Goal: Information Seeking & Learning: Learn about a topic

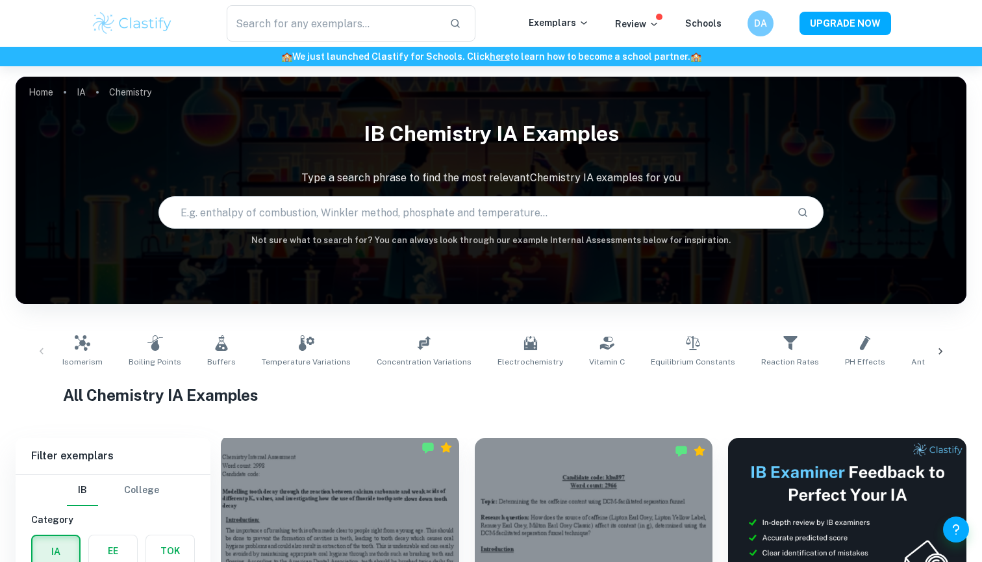
scroll to position [314, 0]
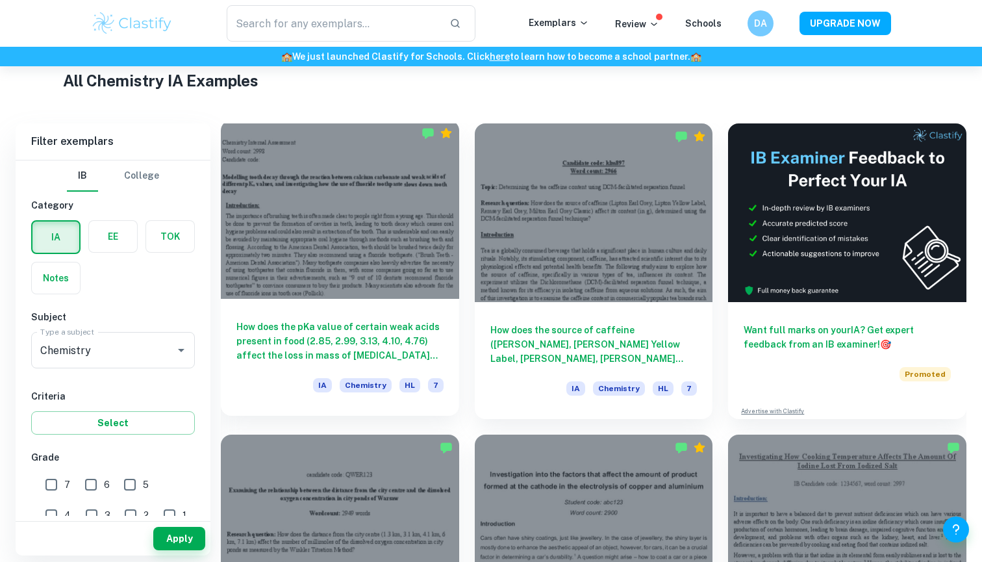
click at [378, 216] on div at bounding box center [340, 209] width 238 height 179
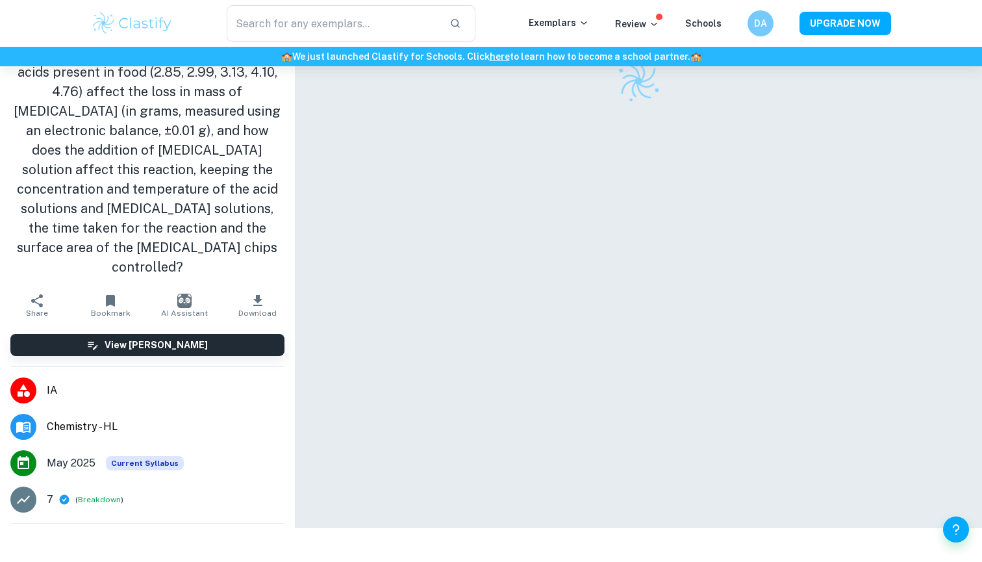
scroll to position [66, 0]
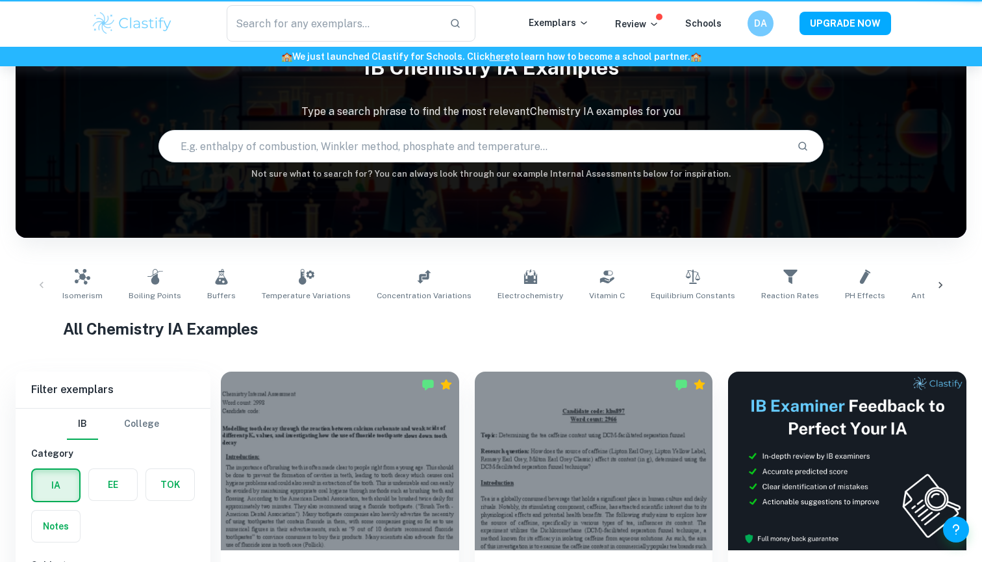
scroll to position [314, 0]
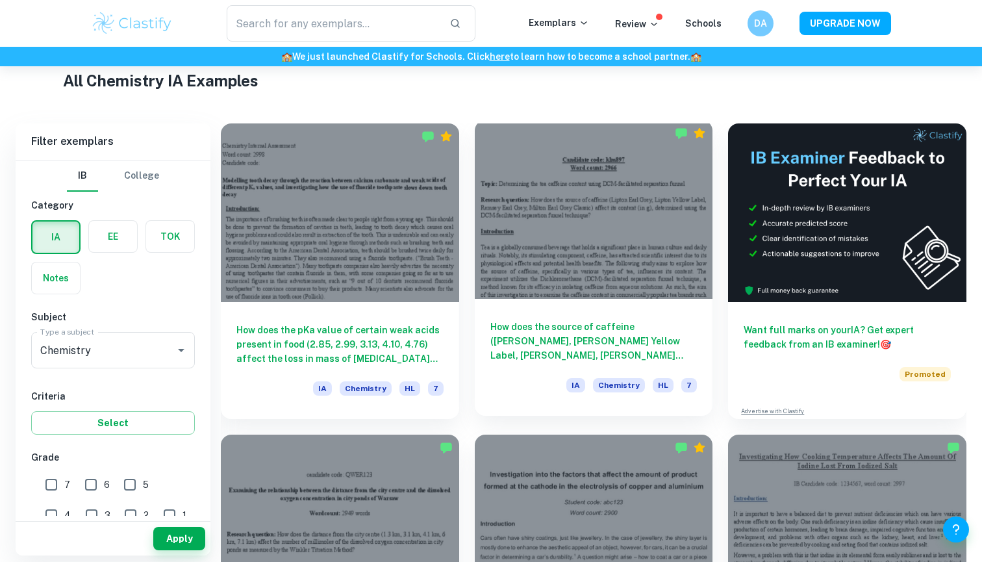
click at [538, 278] on div at bounding box center [594, 209] width 238 height 179
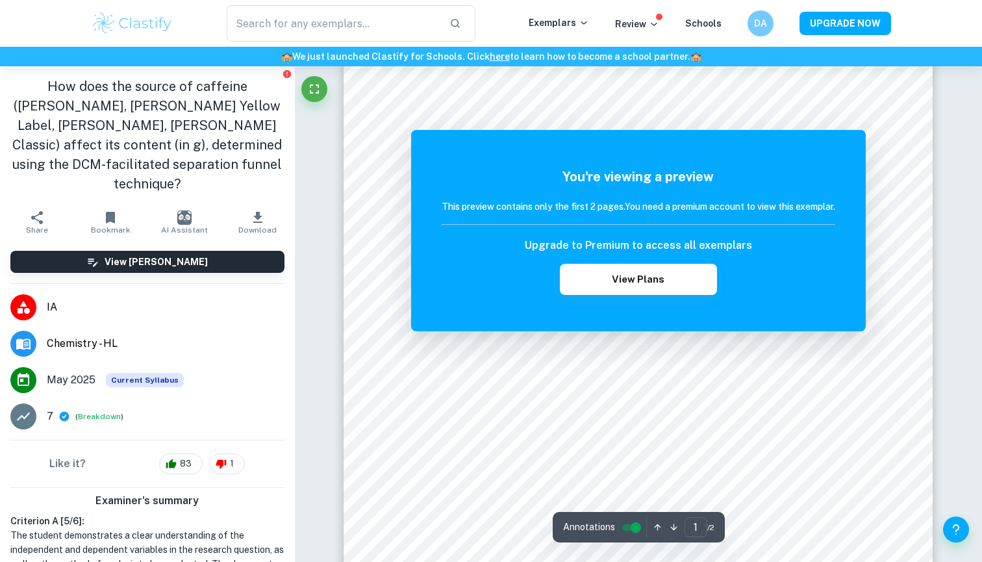
scroll to position [226, 0]
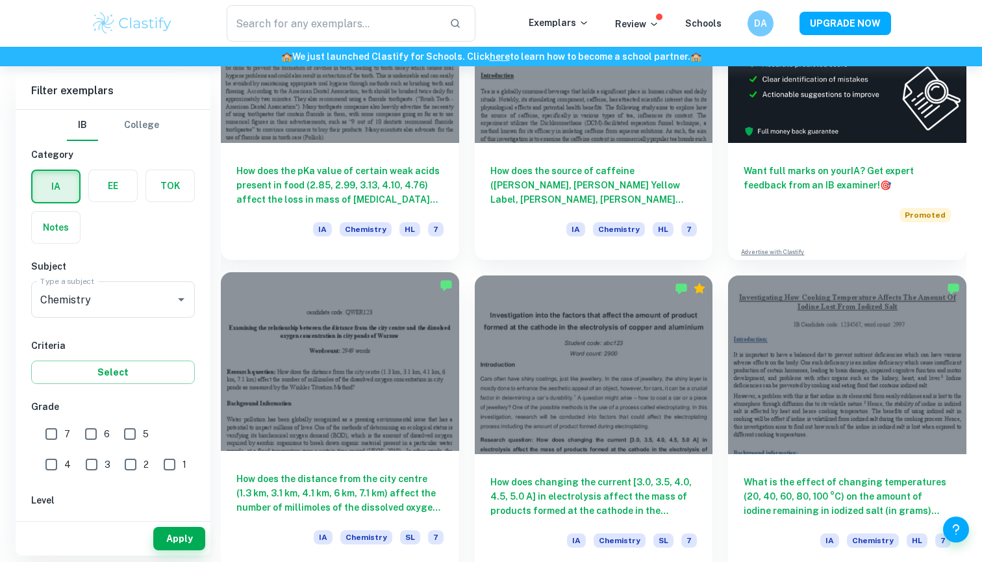
scroll to position [604, 0]
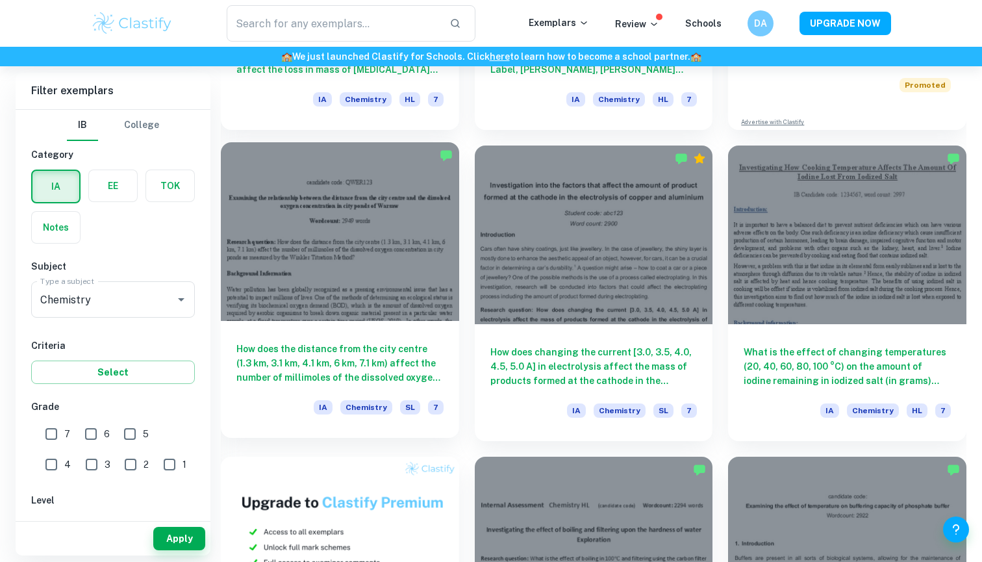
click at [392, 363] on h6 "How does the distance from the city centre (1.3 km, 3.1 km, 4.1 km, 6 km, 7.1 k…" at bounding box center [340, 363] width 207 height 43
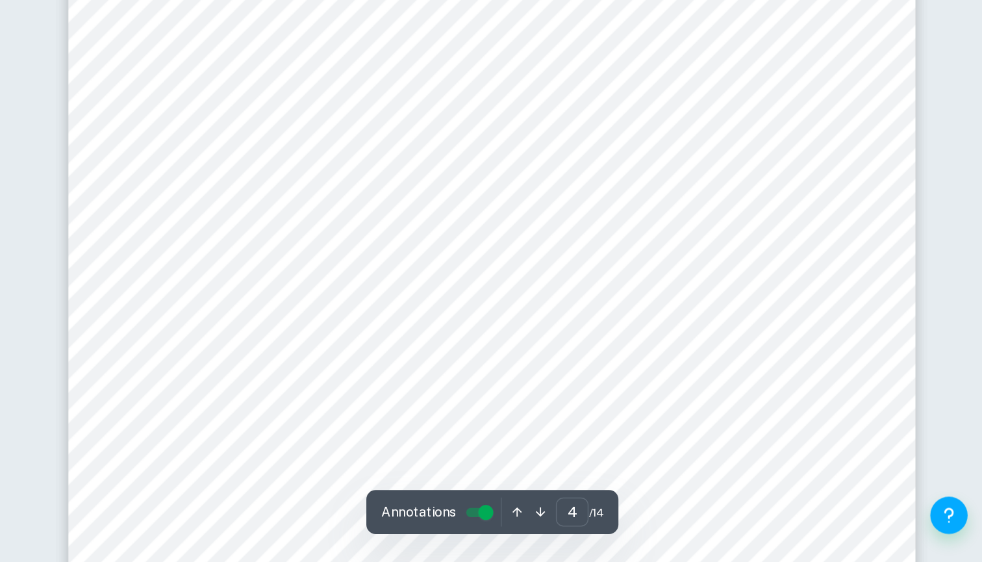
scroll to position [3077, 0]
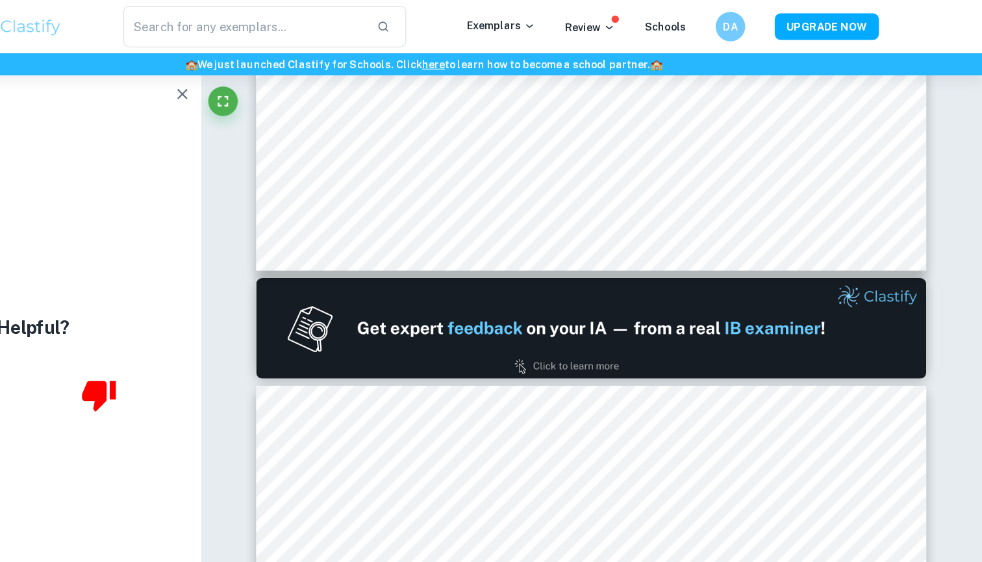
type input "1"
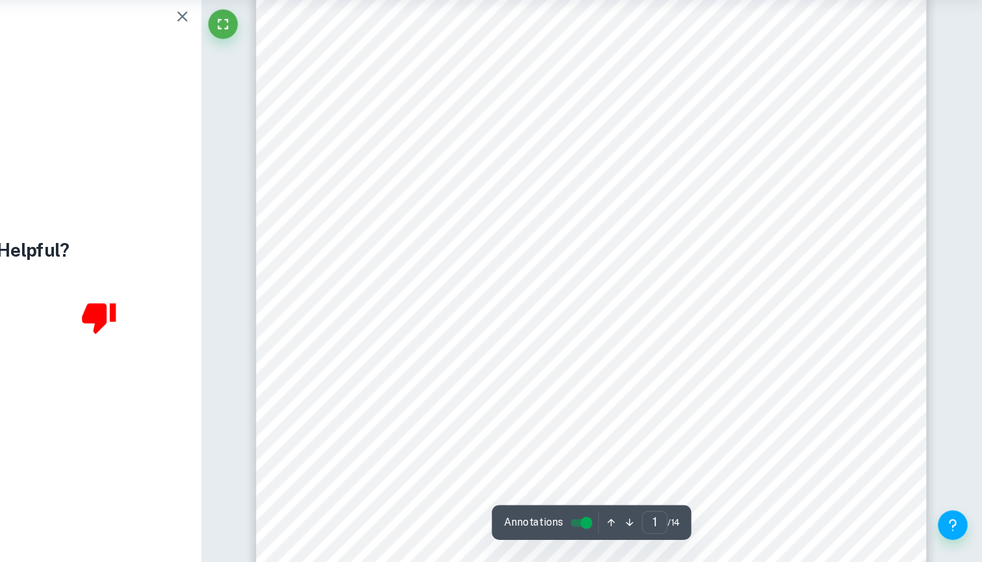
scroll to position [138, 0]
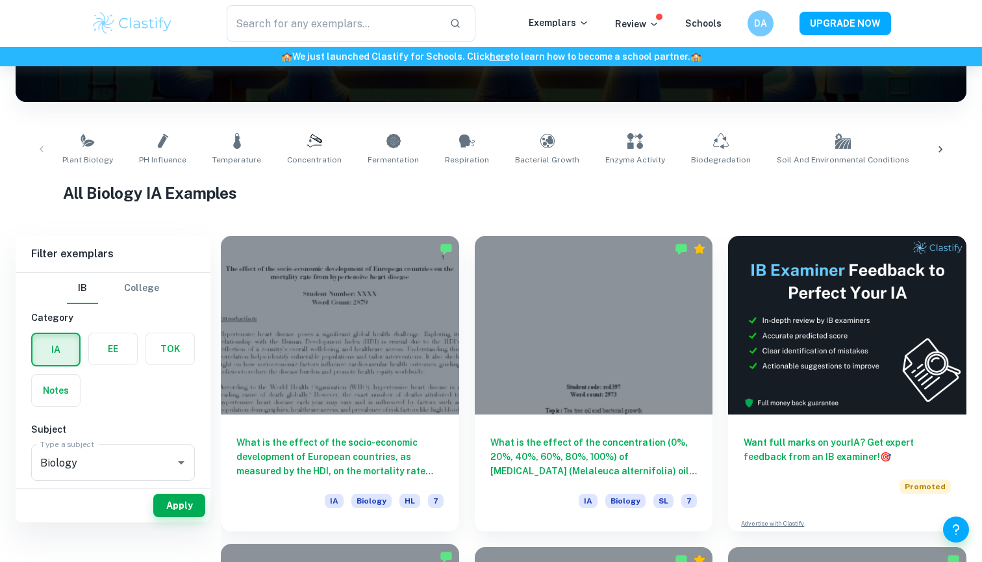
scroll to position [169, 0]
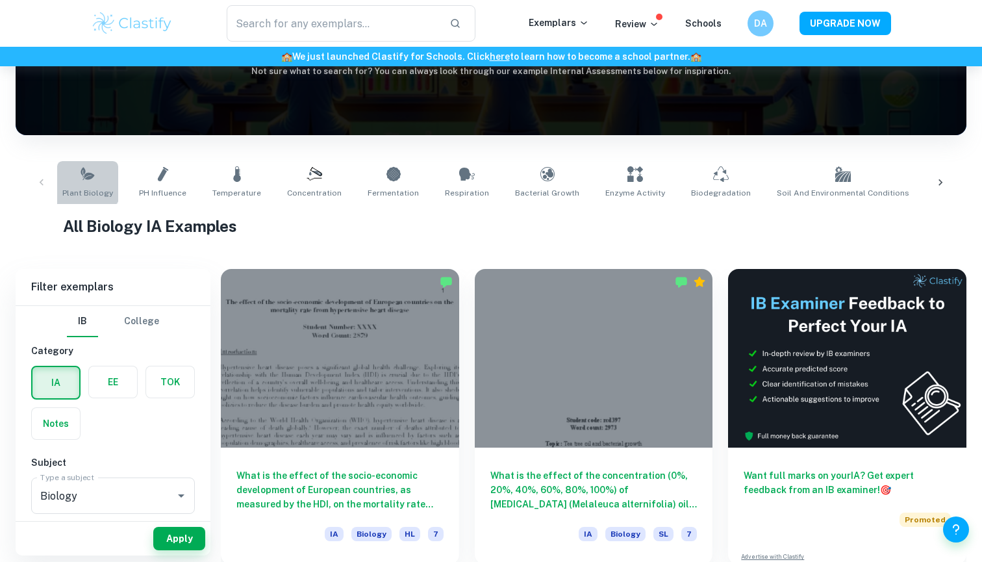
click at [85, 182] on link "Plant Biology" at bounding box center [87, 182] width 61 height 43
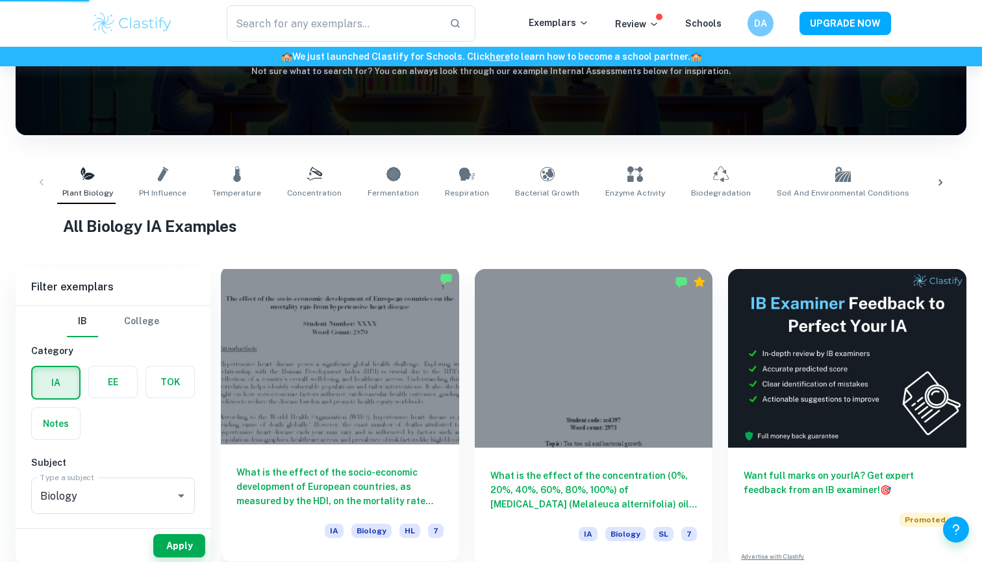
scroll to position [359, 0]
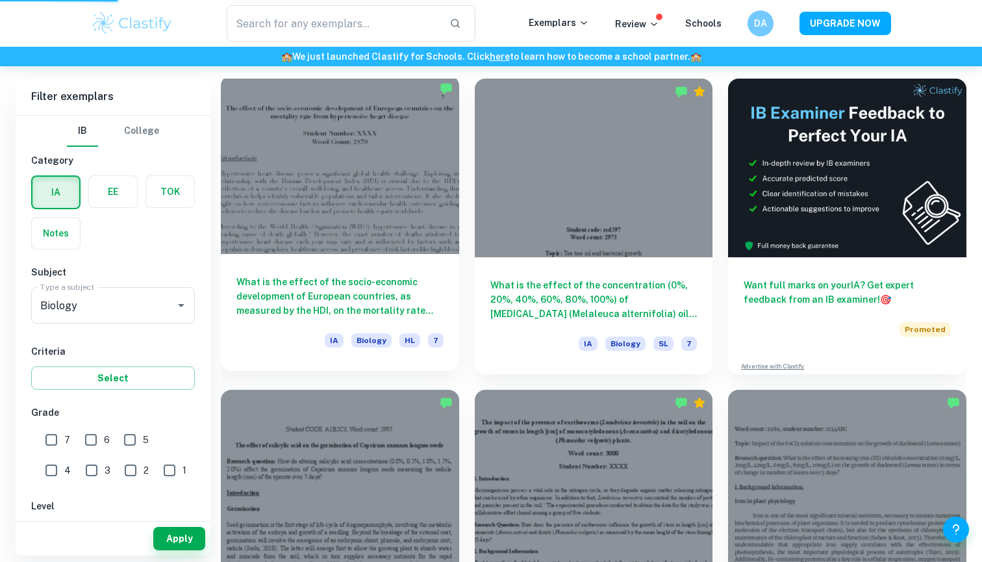
click at [365, 322] on div "What is the effect of the socio-economic development of European countries, as …" at bounding box center [340, 312] width 238 height 117
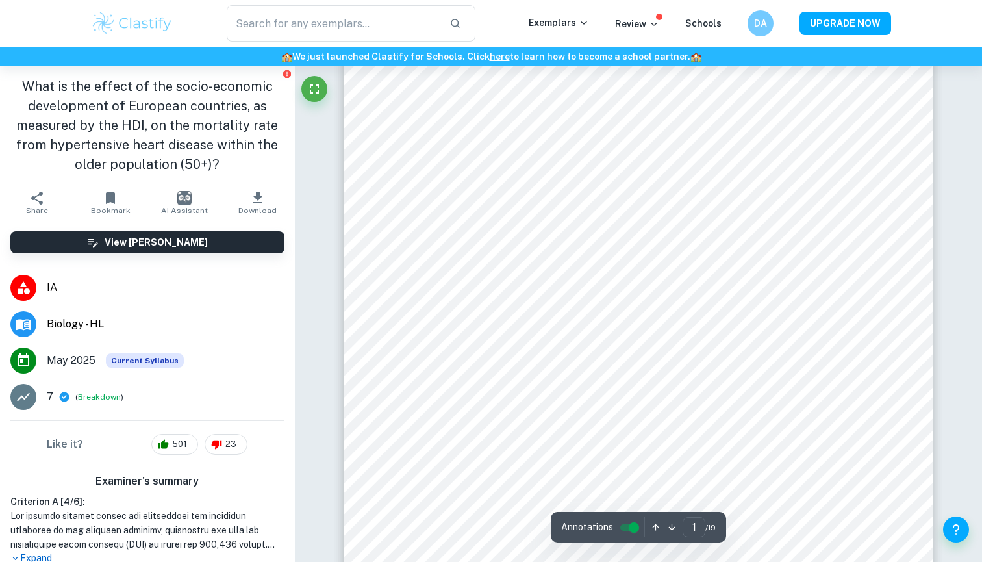
scroll to position [96, 1]
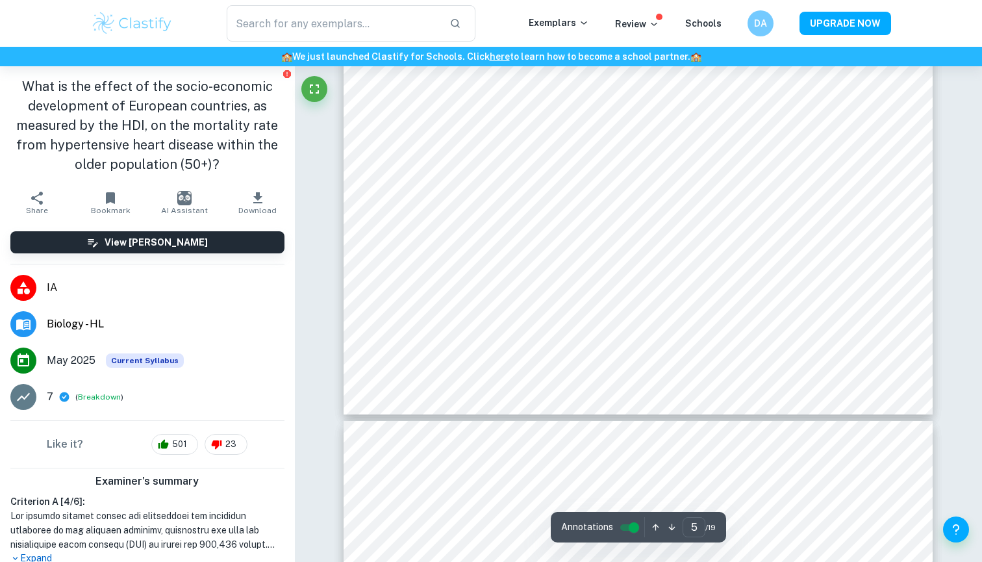
type input "6"
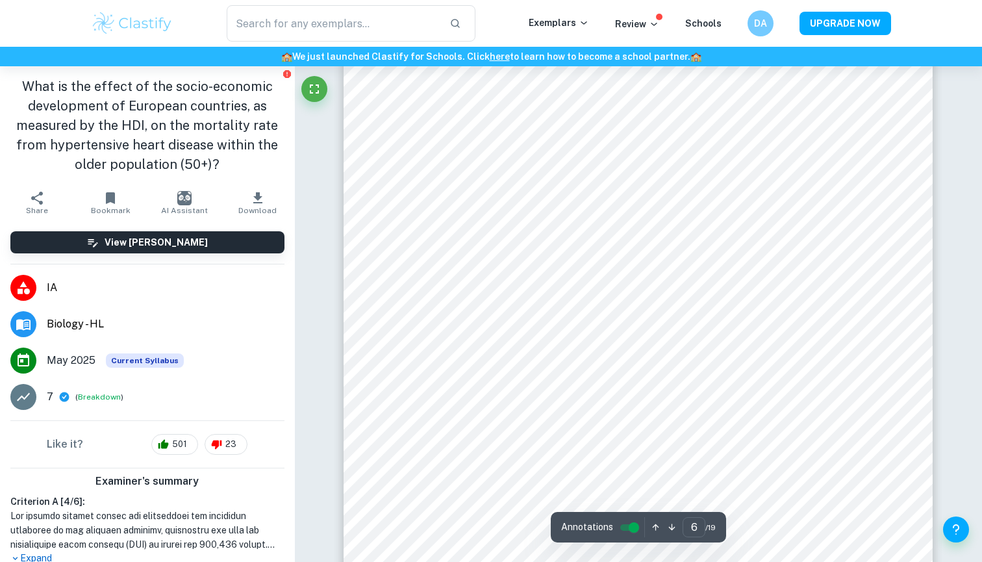
scroll to position [4481, 0]
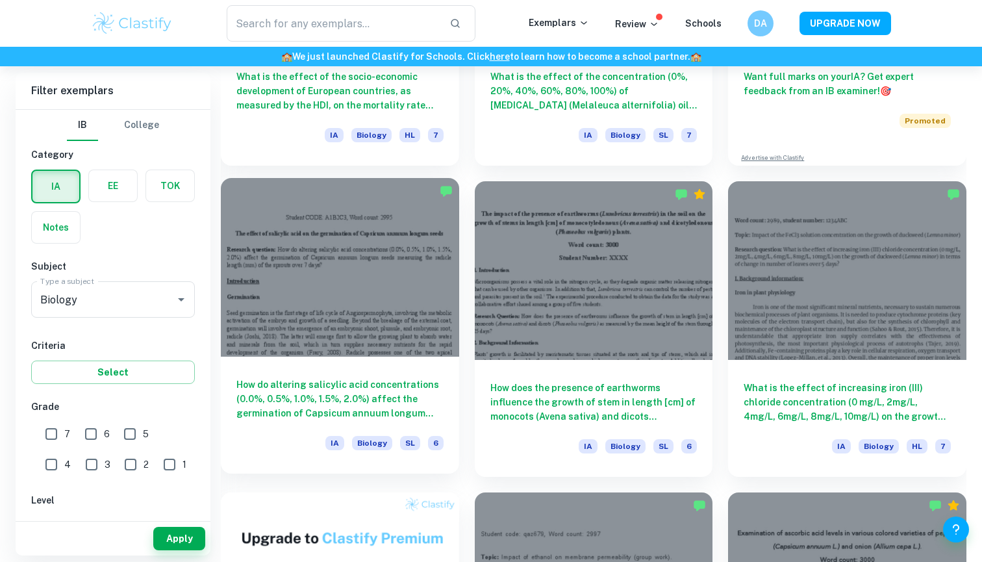
scroll to position [415, 0]
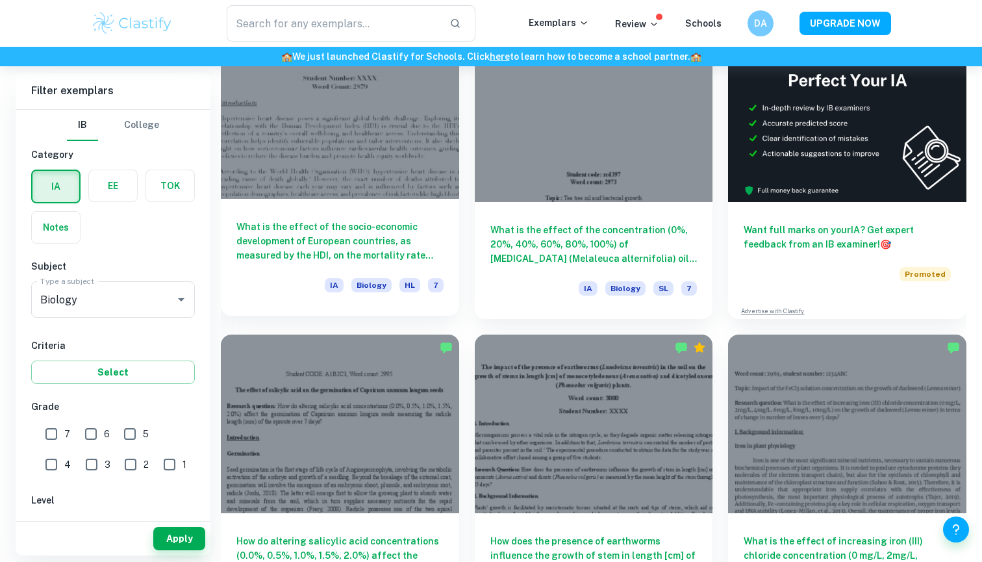
click at [378, 211] on div "What is the effect of the socio-economic development of European countries, as …" at bounding box center [340, 257] width 238 height 117
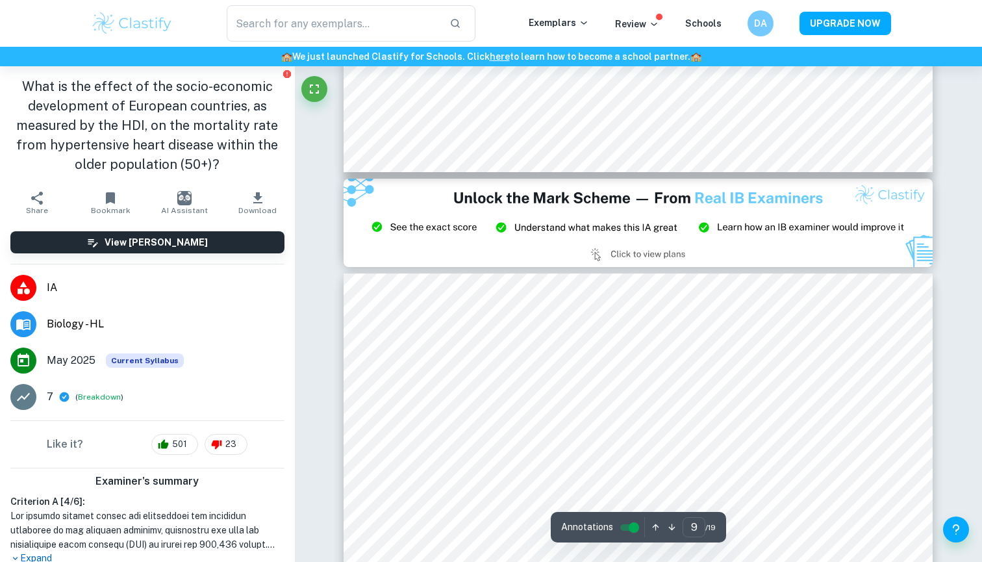
scroll to position [6811, 0]
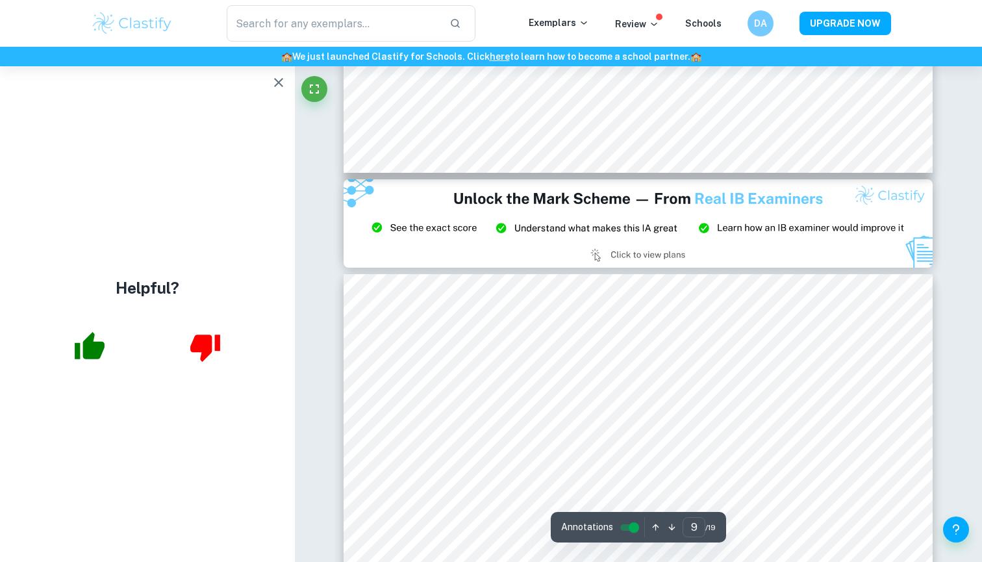
click at [283, 88] on icon "button" at bounding box center [279, 83] width 16 height 16
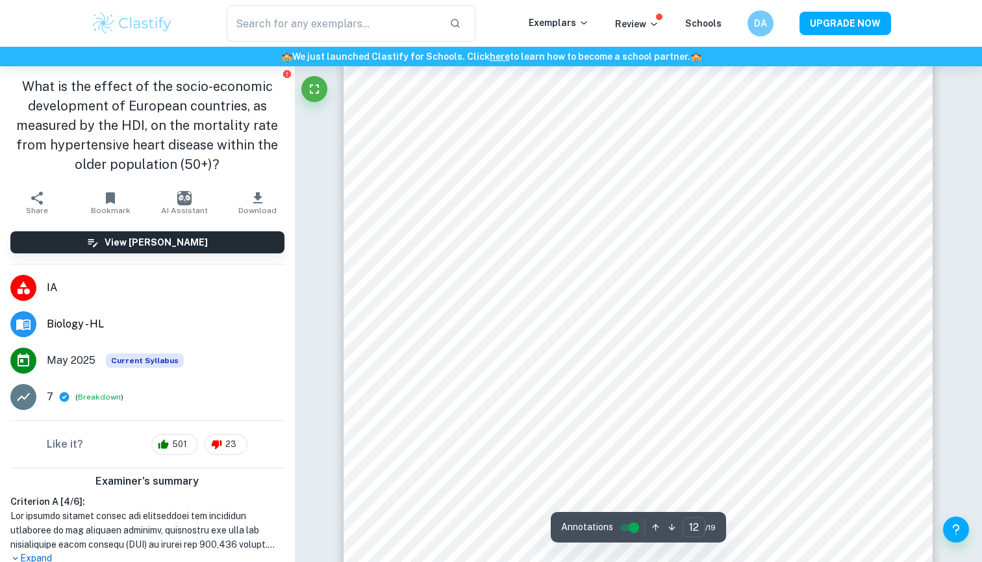
scroll to position [9686, 0]
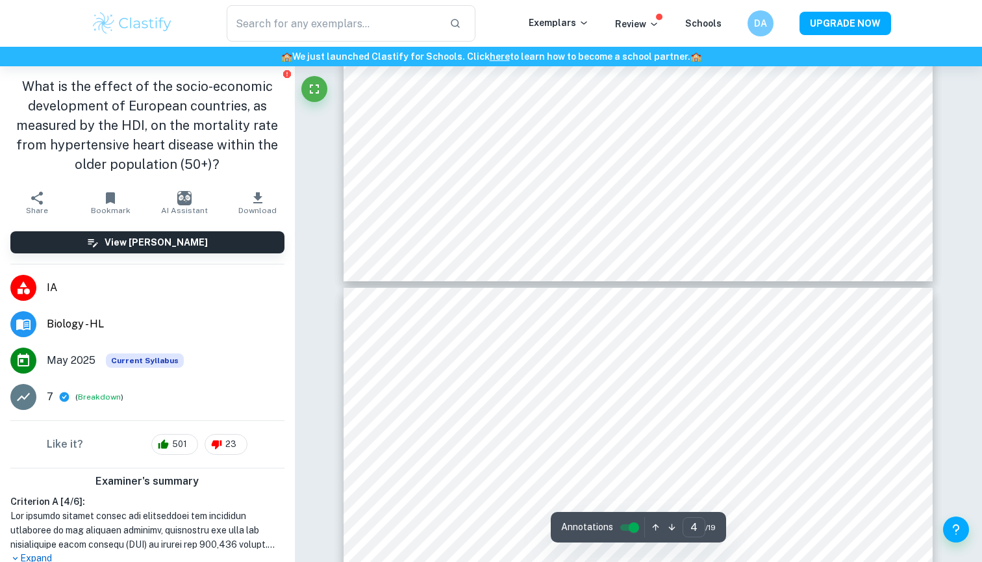
type input "3"
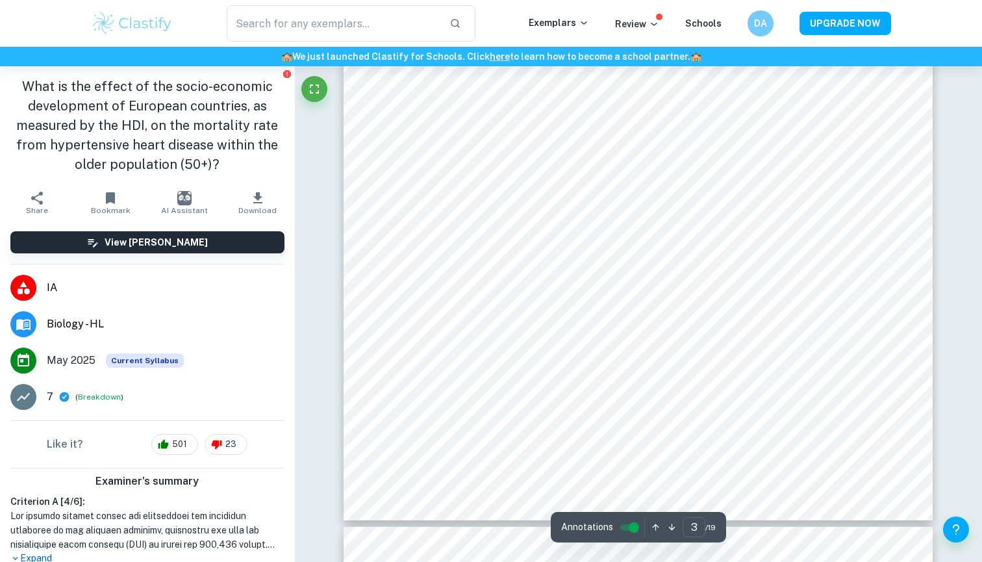
scroll to position [2253, 0]
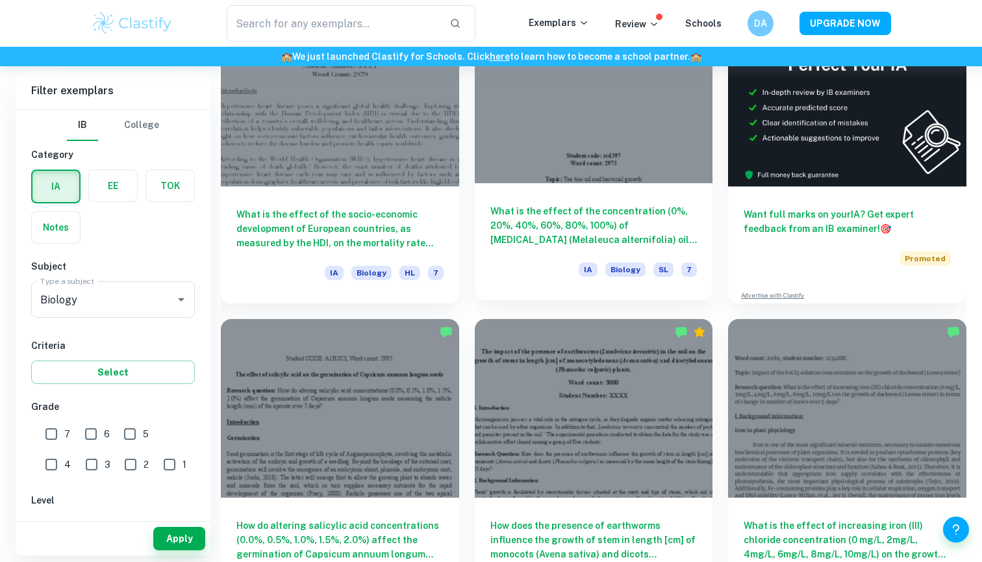
scroll to position [444, 0]
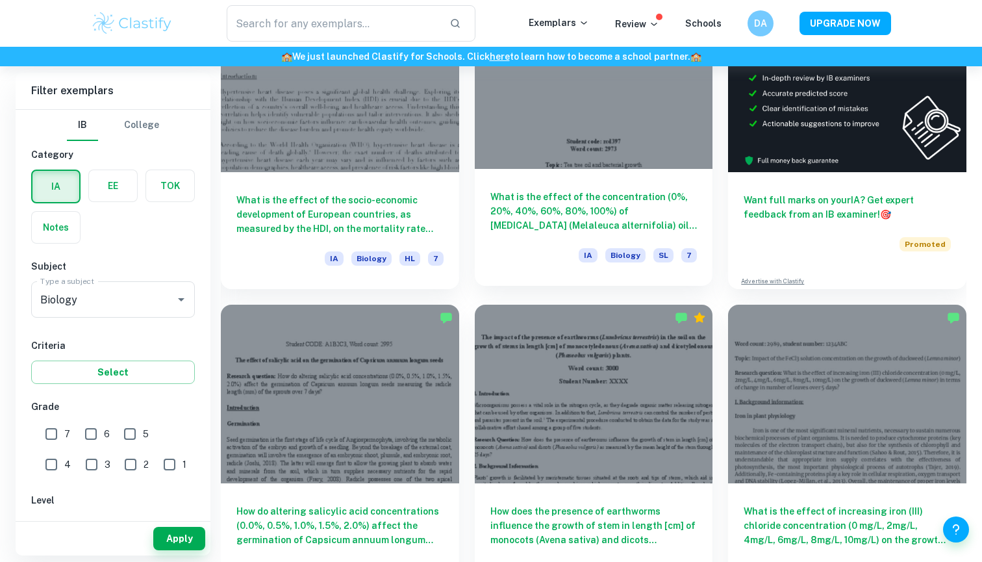
click at [558, 207] on h6 "What is the effect of the concentration (0%, 20%, 40%, 60%, 80%, 100%) of tea t…" at bounding box center [594, 211] width 207 height 43
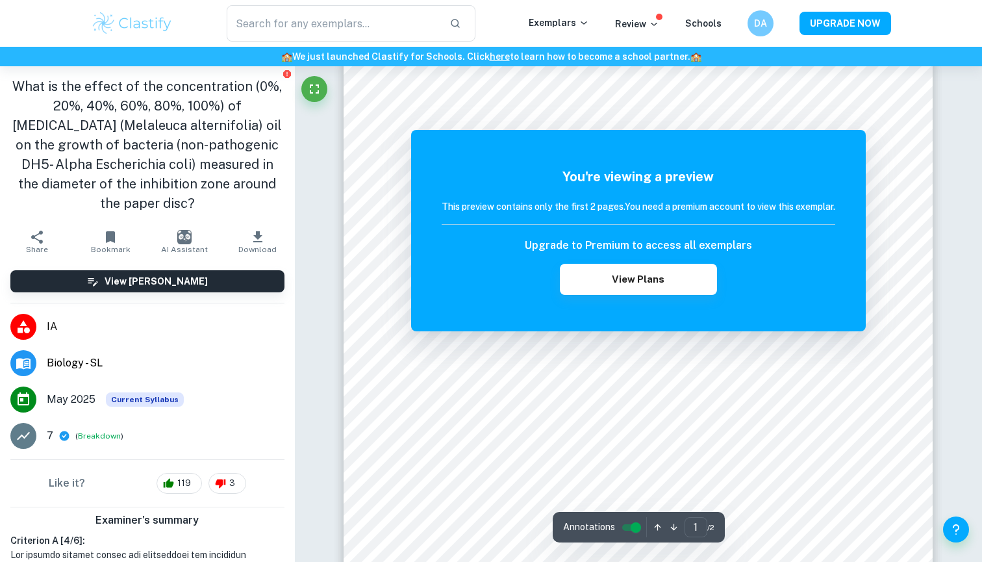
scroll to position [9, 0]
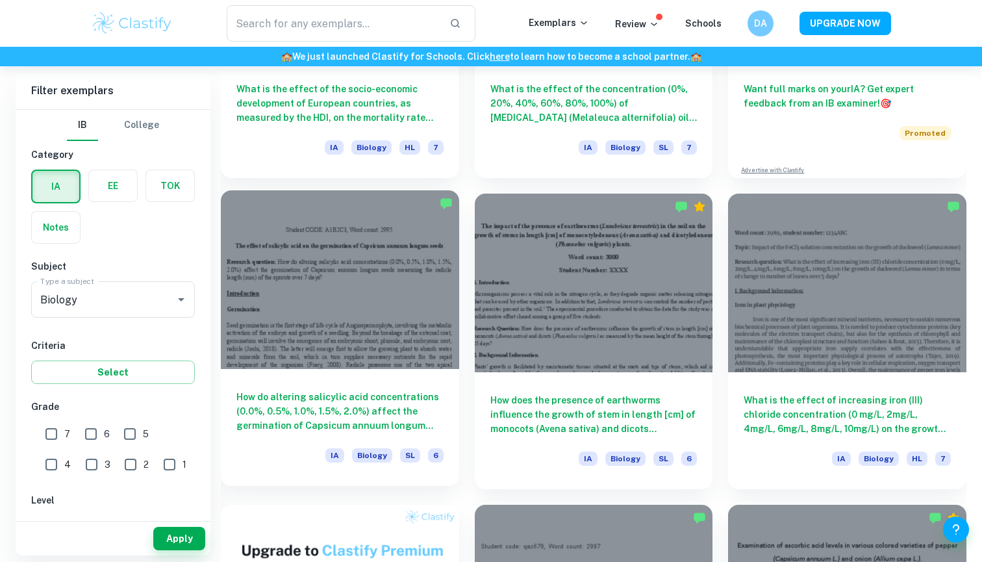
scroll to position [606, 0]
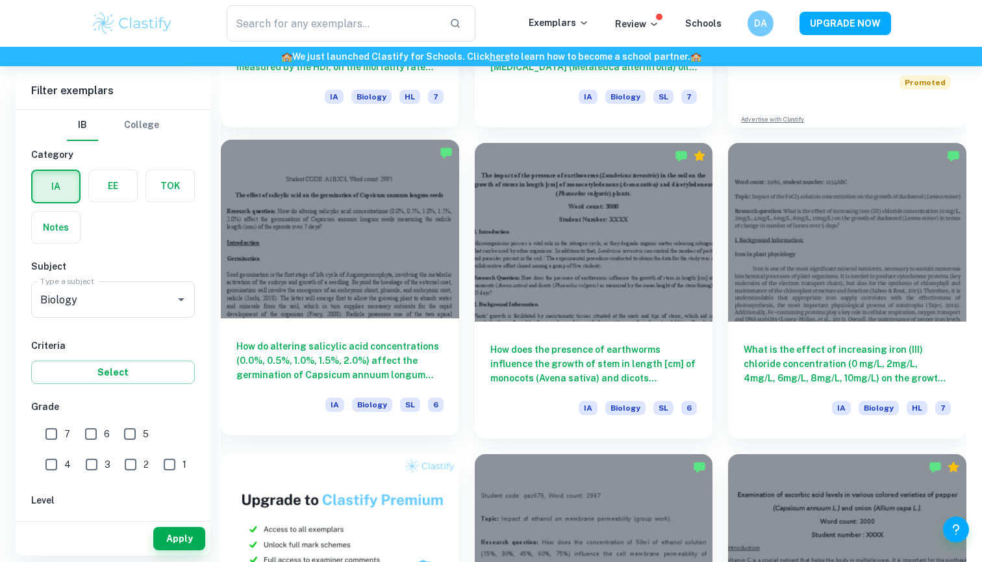
click at [376, 322] on div "How do altering salicylic acid concentrations (0.0%, 0.5%, 1.0%, 1.5%, 2.0%) af…" at bounding box center [340, 376] width 238 height 117
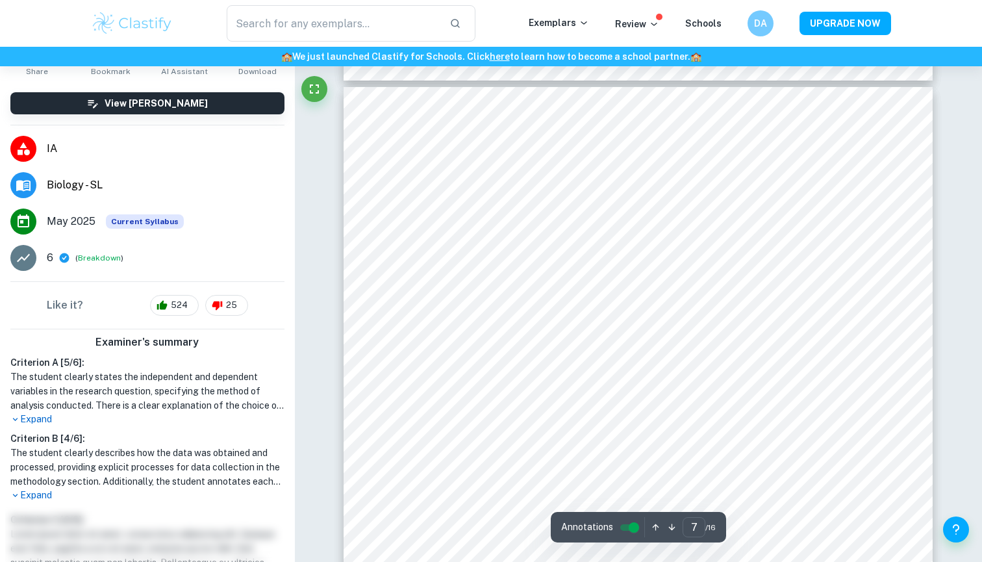
scroll to position [5459, 0]
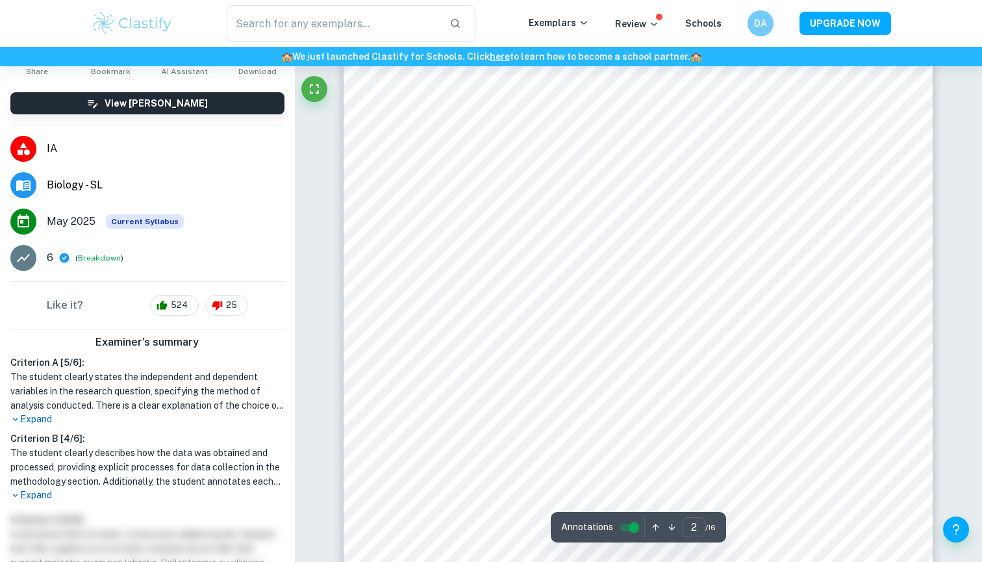
type input "1"
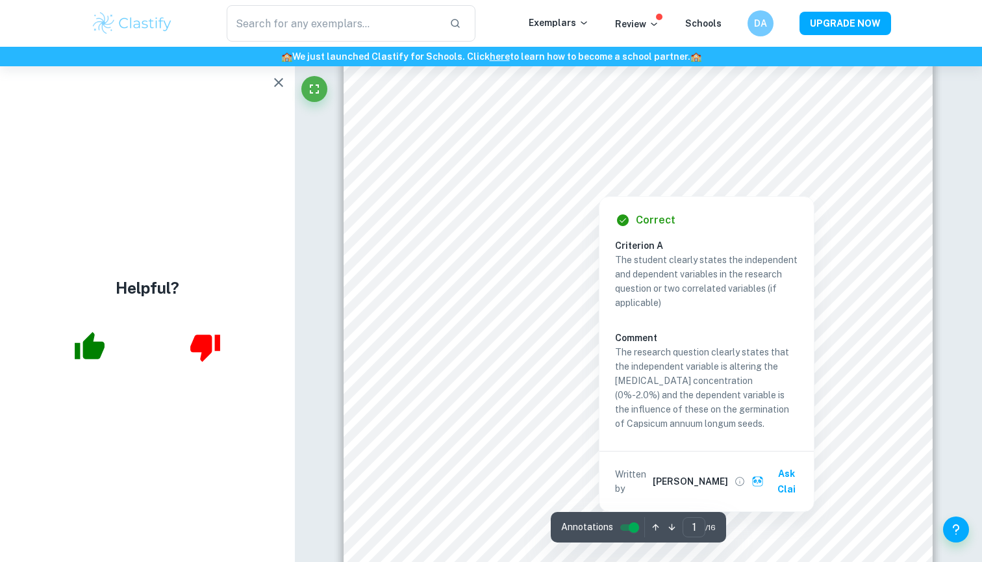
scroll to position [70, 0]
